Goal: Task Accomplishment & Management: Use online tool/utility

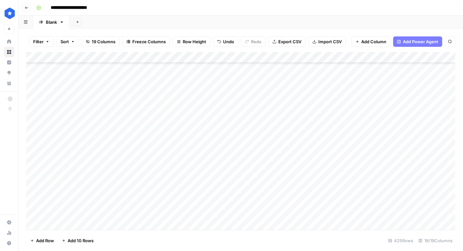
scroll to position [4538, 0]
click at [65, 225] on div "Add Column" at bounding box center [240, 141] width 429 height 178
type input "**********"
click at [65, 225] on div "Add Column" at bounding box center [240, 141] width 429 height 178
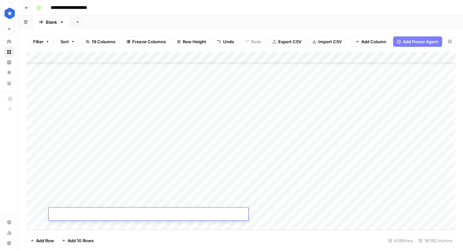
click at [65, 225] on div "Add Column" at bounding box center [240, 141] width 429 height 178
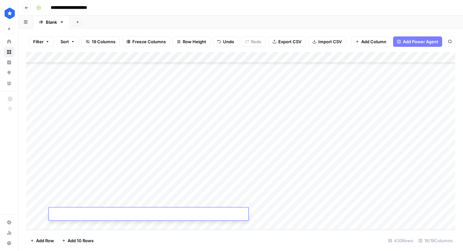
click at [79, 157] on div "Add Column" at bounding box center [240, 141] width 429 height 178
click at [257, 145] on div "Add Column" at bounding box center [240, 141] width 429 height 178
drag, startPoint x: 265, startPoint y: 159, endPoint x: 270, endPoint y: 214, distance: 55.4
click at [270, 214] on div "Add Column" at bounding box center [240, 141] width 429 height 178
click at [271, 172] on div "Add Column" at bounding box center [240, 141] width 429 height 178
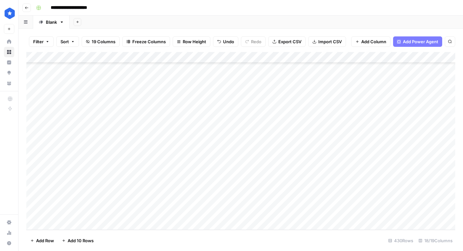
click at [275, 160] on div "Add Column" at bounding box center [240, 141] width 429 height 178
click at [327, 154] on div "Add Column" at bounding box center [240, 141] width 429 height 178
click at [317, 159] on div "Add Column" at bounding box center [240, 141] width 429 height 178
click at [310, 169] on div "Add Column" at bounding box center [240, 141] width 429 height 178
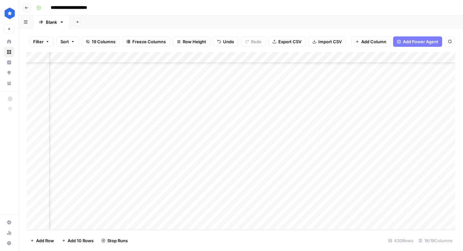
click at [313, 182] on div "Add Column" at bounding box center [240, 141] width 429 height 178
click at [317, 193] on div "Add Column" at bounding box center [240, 141] width 429 height 178
click at [316, 202] on div "Add Column" at bounding box center [240, 141] width 429 height 178
click at [315, 214] on div "Add Column" at bounding box center [240, 141] width 429 height 178
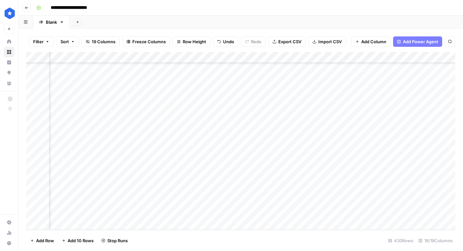
click at [368, 158] on div "Add Column" at bounding box center [240, 141] width 429 height 178
click at [367, 167] on div "Add Column" at bounding box center [240, 141] width 429 height 178
click at [366, 181] on div "Add Column" at bounding box center [240, 141] width 429 height 178
click at [365, 194] on div "Add Column" at bounding box center [240, 141] width 429 height 178
click at [365, 203] on div "Add Column" at bounding box center [240, 141] width 429 height 178
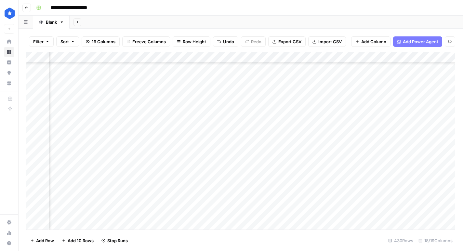
click at [365, 216] on div "Add Column" at bounding box center [240, 141] width 429 height 178
click at [380, 159] on div "Add Column" at bounding box center [240, 141] width 429 height 178
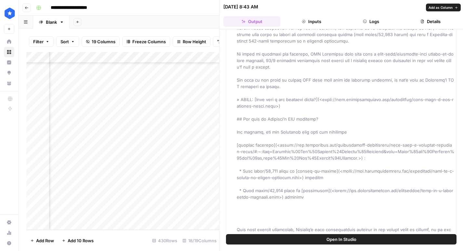
scroll to position [675, 0]
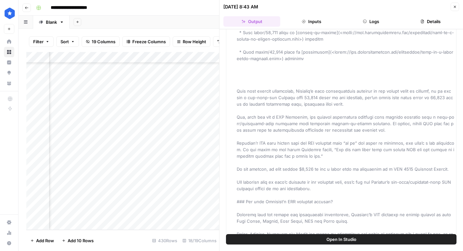
click at [210, 200] on div "Add Column" at bounding box center [122, 141] width 193 height 178
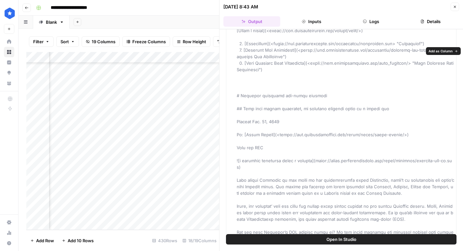
scroll to position [0, 0]
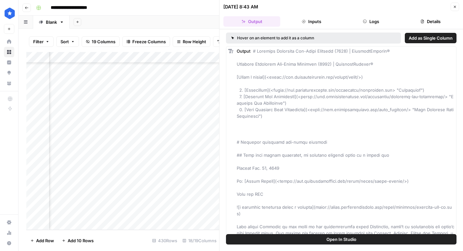
click at [430, 20] on button "Details" at bounding box center [430, 21] width 57 height 10
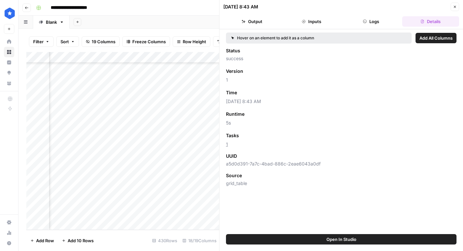
click at [317, 22] on button "Inputs" at bounding box center [311, 21] width 57 height 10
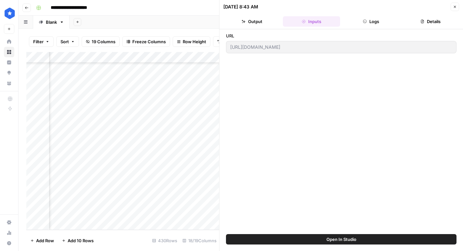
click at [248, 22] on button "Output" at bounding box center [251, 21] width 57 height 10
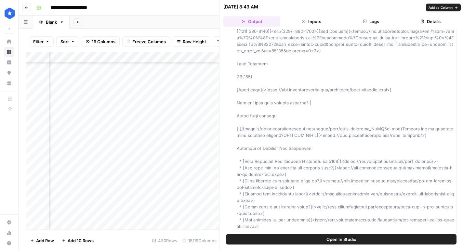
scroll to position [2112, 0]
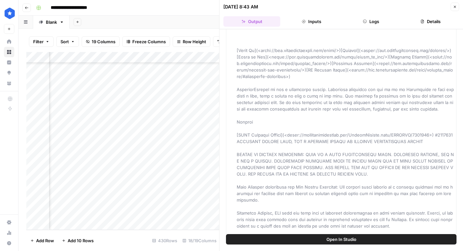
click at [454, 6] on icon "button" at bounding box center [455, 7] width 4 height 4
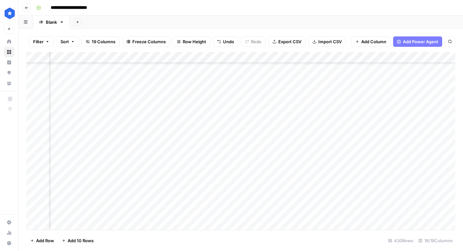
scroll to position [4593, 532]
click at [351, 160] on div "Add Column" at bounding box center [240, 141] width 429 height 178
click at [395, 158] on div "Add Column" at bounding box center [240, 141] width 429 height 178
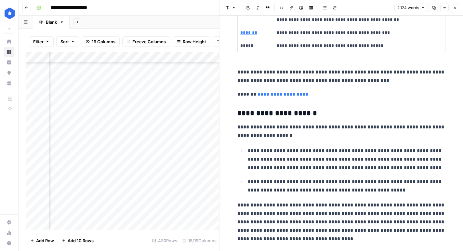
scroll to position [1321, 0]
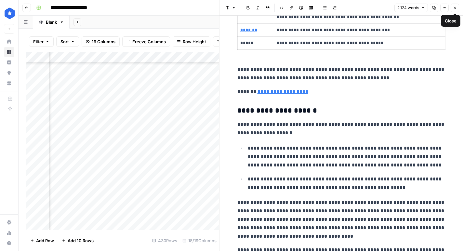
click at [454, 8] on icon "button" at bounding box center [455, 8] width 2 height 2
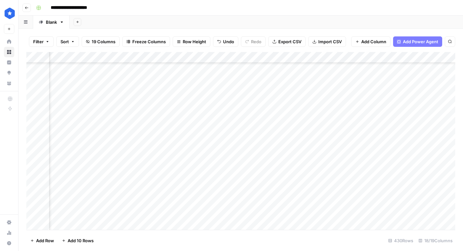
scroll to position [4592, 258]
click at [365, 136] on div "Add Column" at bounding box center [240, 141] width 429 height 178
click at [234, 130] on div "Add Column" at bounding box center [240, 141] width 429 height 178
click at [305, 182] on div "Add Column" at bounding box center [240, 141] width 429 height 178
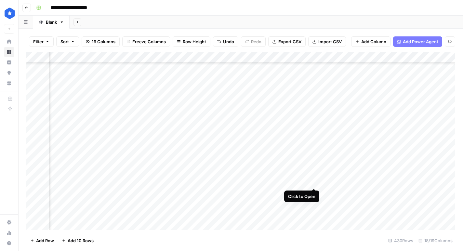
click at [315, 181] on div "Add Column" at bounding box center [240, 141] width 429 height 178
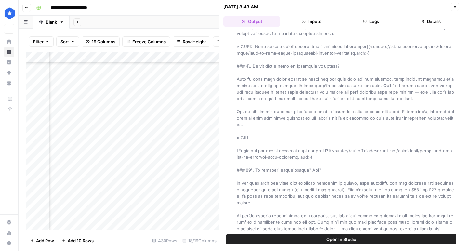
scroll to position [1432, 0]
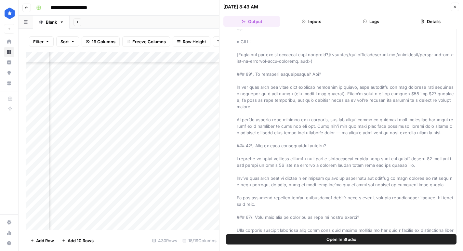
click at [456, 7] on icon "button" at bounding box center [455, 7] width 4 height 4
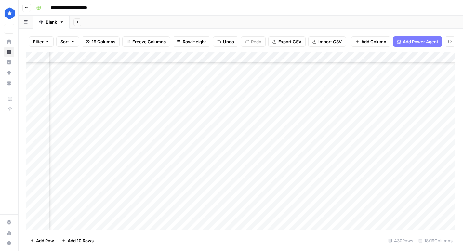
scroll to position [4592, 569]
click at [356, 158] on div "Add Column" at bounding box center [240, 141] width 429 height 178
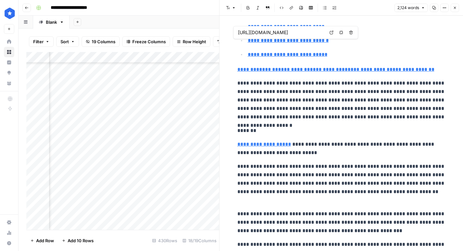
scroll to position [2723, 0]
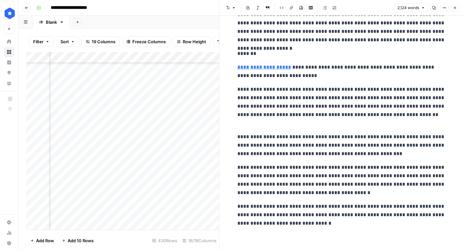
click at [456, 8] on icon "button" at bounding box center [455, 8] width 4 height 4
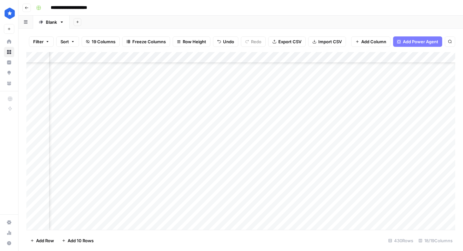
scroll to position [4592, 430]
click at [134, 186] on div "Add Column" at bounding box center [240, 141] width 429 height 178
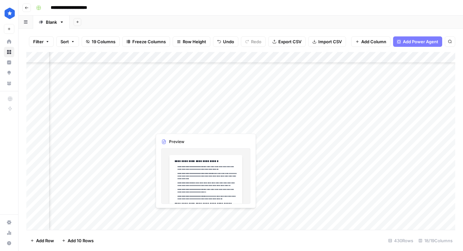
drag, startPoint x: 167, startPoint y: 170, endPoint x: 173, endPoint y: 215, distance: 45.2
click at [173, 215] on div "Add Column" at bounding box center [240, 141] width 429 height 178
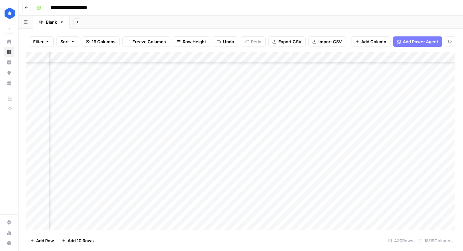
scroll to position [4592, 0]
click at [38, 169] on div "Add Column" at bounding box center [240, 141] width 429 height 178
click at [33, 170] on div "Add Column" at bounding box center [240, 141] width 429 height 178
click at [41, 242] on span "Delete 1 Row" at bounding box center [43, 240] width 26 height 6
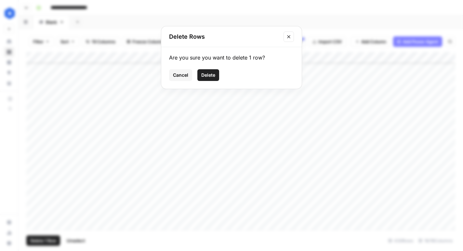
click at [208, 74] on span "Delete" at bounding box center [208, 75] width 14 height 6
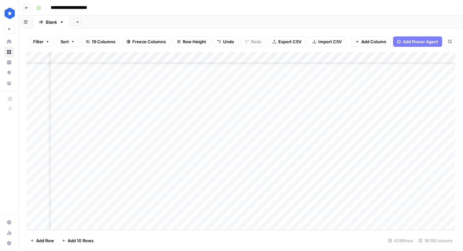
scroll to position [4583, 310]
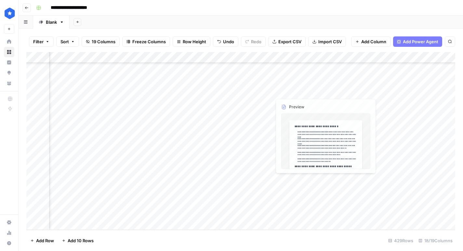
drag, startPoint x: 283, startPoint y: 169, endPoint x: 290, endPoint y: 213, distance: 44.8
click at [290, 213] on div "Add Column" at bounding box center [240, 141] width 429 height 178
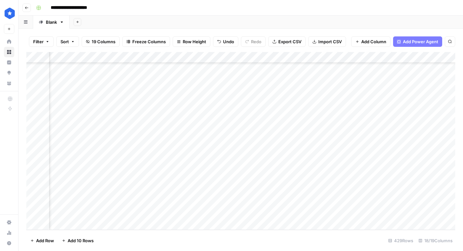
drag, startPoint x: 182, startPoint y: 172, endPoint x: 182, endPoint y: 218, distance: 45.8
click at [182, 218] on div "Add Column" at bounding box center [240, 141] width 429 height 178
click at [255, 164] on div "Add Column" at bounding box center [240, 141] width 429 height 178
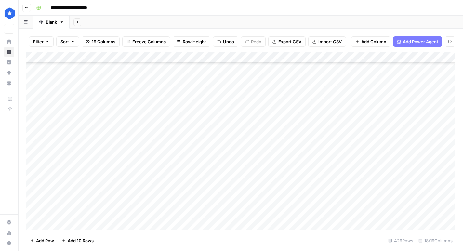
click at [33, 168] on div "Add Column" at bounding box center [240, 141] width 429 height 178
click at [34, 180] on div "Add Column" at bounding box center [240, 141] width 429 height 178
click at [34, 191] on div "Add Column" at bounding box center [240, 141] width 429 height 178
click at [34, 200] on div "Add Column" at bounding box center [240, 141] width 429 height 178
click at [33, 214] on div "Add Column" at bounding box center [240, 141] width 429 height 178
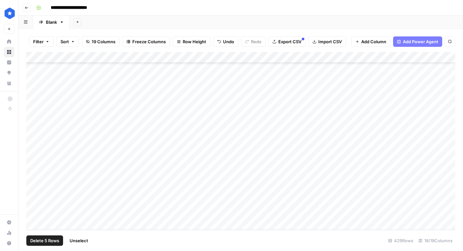
click at [295, 43] on span "Export CSV" at bounding box center [289, 41] width 23 height 6
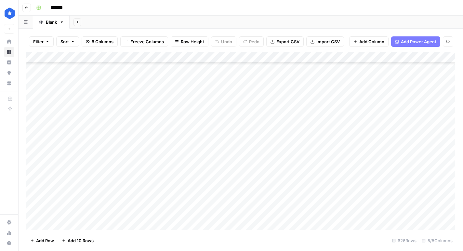
scroll to position [6759, 0]
click at [65, 227] on div "Add Column" at bounding box center [240, 141] width 429 height 178
type textarea "**********"
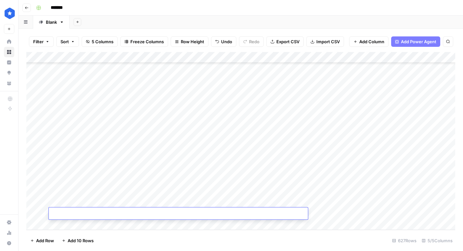
paste textarea "**********"
type textarea "**********"
click at [155, 211] on div "Add Column" at bounding box center [240, 141] width 429 height 178
click at [87, 237] on span "Add 10 Rows" at bounding box center [81, 240] width 26 height 6
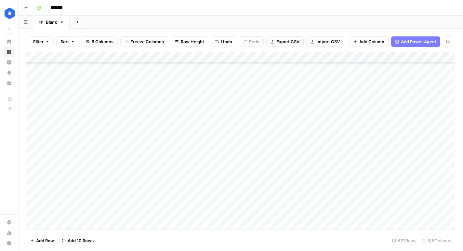
scroll to position [6880, 0]
click at [83, 105] on div "Add Column" at bounding box center [240, 141] width 429 height 178
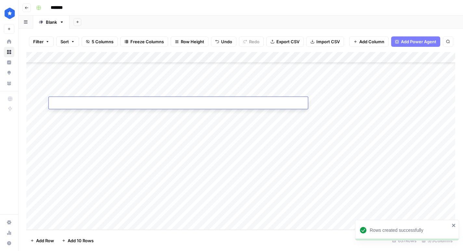
type textarea "**********"
click at [83, 108] on div at bounding box center [178, 103] width 259 height 12
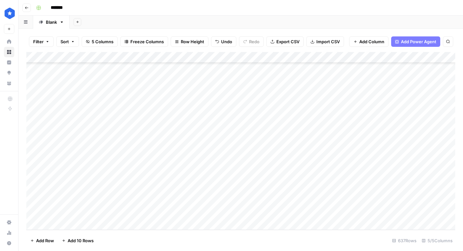
click at [77, 123] on div "Add Column" at bounding box center [240, 141] width 429 height 178
click at [77, 105] on div "Add Column" at bounding box center [240, 141] width 429 height 178
click at [332, 104] on div "Add Column" at bounding box center [240, 141] width 429 height 178
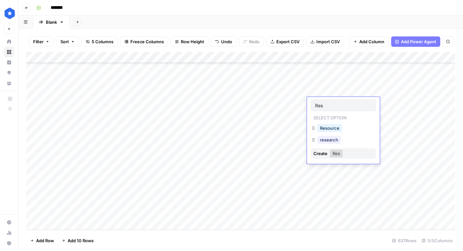
click at [324, 132] on div "Resource" at bounding box center [329, 127] width 27 height 9
click at [329, 133] on div "Resource" at bounding box center [343, 129] width 65 height 12
type input "Resources"
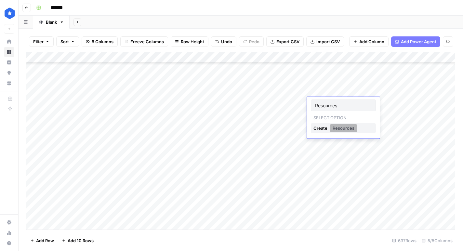
click at [339, 126] on button "Resources" at bounding box center [343, 128] width 27 height 8
click at [295, 143] on div "Add Column" at bounding box center [240, 141] width 429 height 178
click at [318, 114] on div "Add Column" at bounding box center [240, 141] width 429 height 178
click at [320, 104] on div "Add Column" at bounding box center [240, 141] width 429 height 178
drag, startPoint x: 365, startPoint y: 107, endPoint x: 353, endPoint y: 160, distance: 53.8
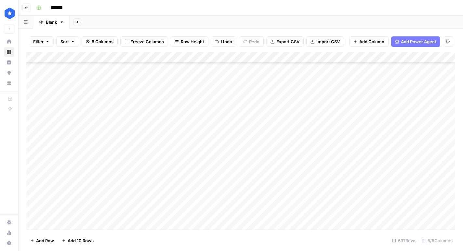
click at [353, 160] on div "Add Column" at bounding box center [240, 141] width 429 height 178
click at [380, 101] on div "Add Column" at bounding box center [240, 141] width 429 height 178
click at [381, 116] on div "Add Column" at bounding box center [240, 141] width 429 height 178
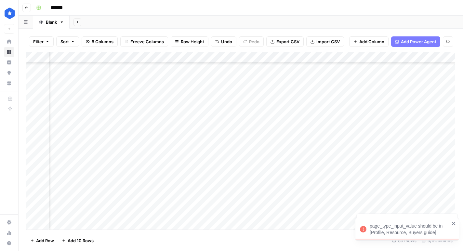
click at [308, 104] on div "Add Column" at bounding box center [240, 141] width 429 height 178
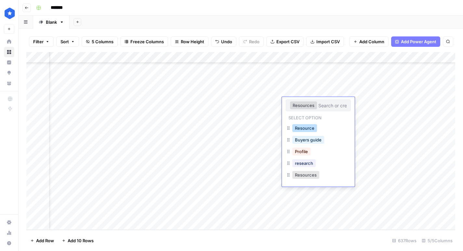
click at [306, 129] on button "Resource" at bounding box center [304, 128] width 25 height 8
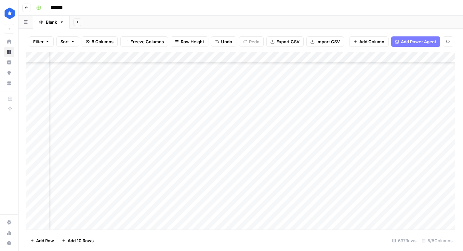
drag, startPoint x: 340, startPoint y: 107, endPoint x: 335, endPoint y: 160, distance: 53.5
click at [335, 160] on div "Add Column" at bounding box center [240, 141] width 429 height 178
click at [370, 102] on div "Add Column" at bounding box center [240, 141] width 429 height 178
click at [370, 115] on div "Add Column" at bounding box center [240, 141] width 429 height 178
click at [370, 124] on div "Add Column" at bounding box center [240, 141] width 429 height 178
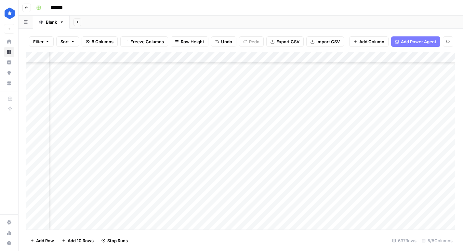
click at [370, 135] on div "Add Column" at bounding box center [240, 141] width 429 height 178
click at [368, 148] on div "Add Column" at bounding box center [240, 141] width 429 height 178
click at [365, 159] on div "Add Column" at bounding box center [240, 141] width 429 height 178
click at [67, 116] on div "Add Column" at bounding box center [240, 141] width 429 height 178
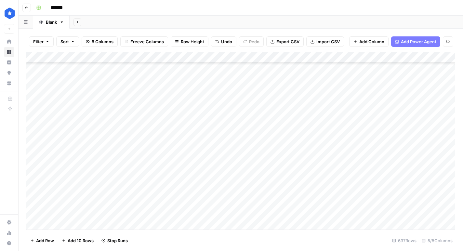
click at [34, 114] on div "Add Column" at bounding box center [240, 141] width 429 height 178
click at [44, 242] on span "Delete 1 Row" at bounding box center [43, 240] width 26 height 6
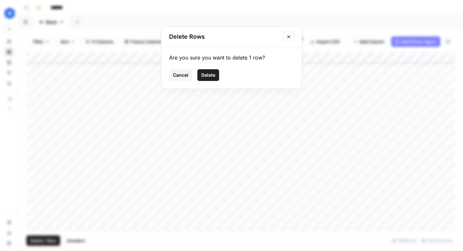
click at [213, 73] on span "Delete" at bounding box center [208, 75] width 14 height 6
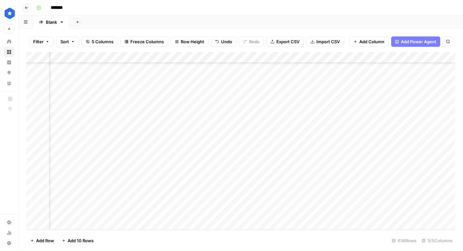
scroll to position [6869, 75]
drag, startPoint x: 404, startPoint y: 117, endPoint x: 404, endPoint y: 160, distance: 43.9
click at [404, 160] on div "Add Column" at bounding box center [240, 141] width 429 height 178
